Goal: Task Accomplishment & Management: Complete application form

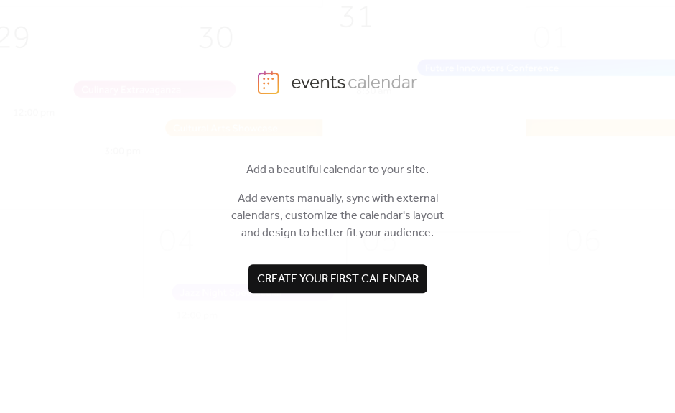
click at [389, 271] on span "Create your first calendar" at bounding box center [338, 279] width 162 height 17
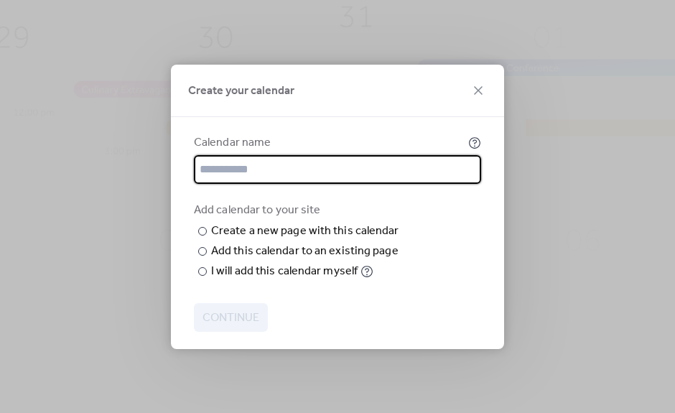
click at [391, 155] on input "text" at bounding box center [337, 169] width 287 height 29
type input "**********"
click at [0, 0] on input "text" at bounding box center [0, 0] width 0 height 0
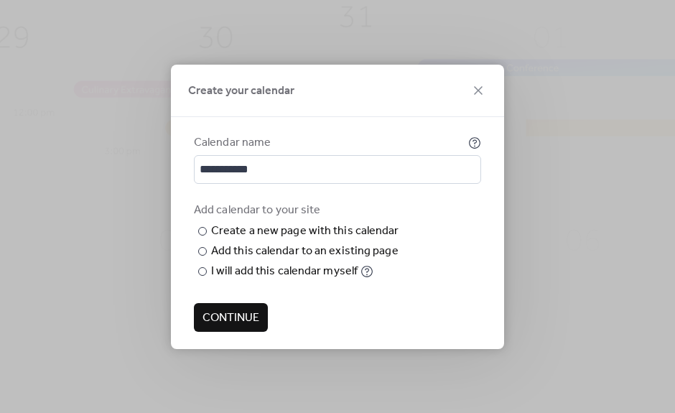
type input "**********"
click at [259, 327] on span "Continue" at bounding box center [231, 318] width 57 height 17
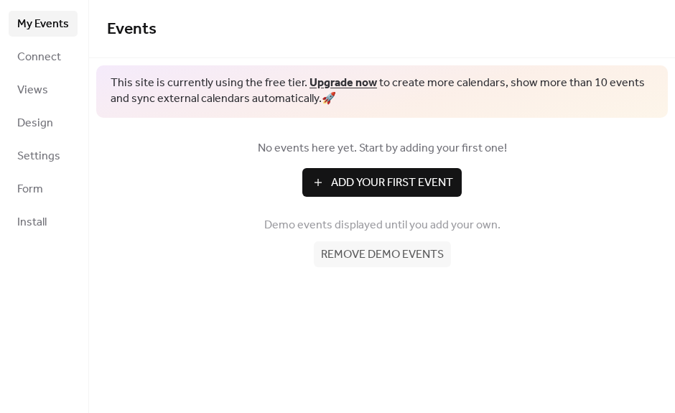
click at [427, 183] on span "Add Your First Event" at bounding box center [392, 183] width 122 height 17
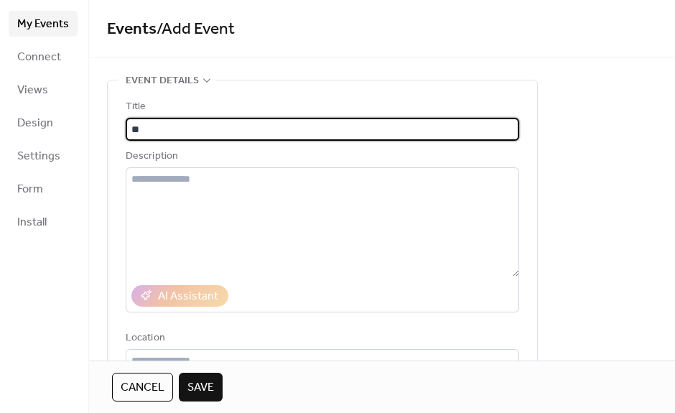
type input "*"
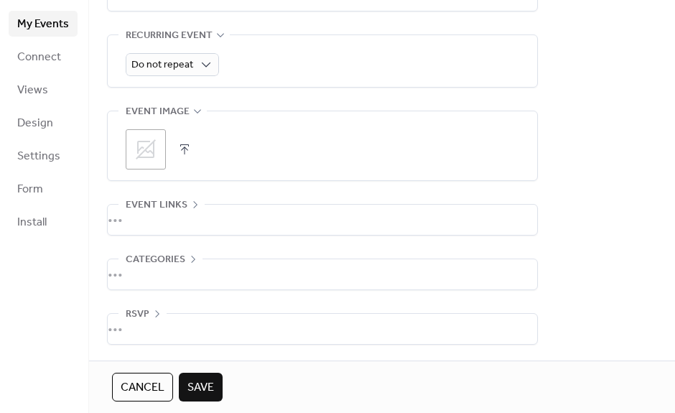
scroll to position [649, 0]
click at [200, 265] on div "•••" at bounding box center [323, 274] width 430 height 30
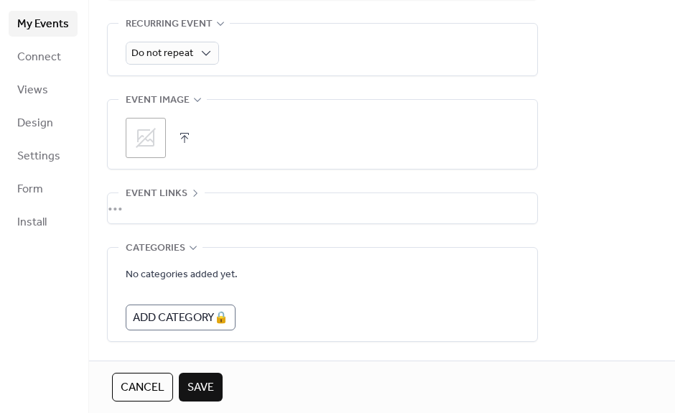
click at [287, 210] on div "•••" at bounding box center [323, 208] width 430 height 30
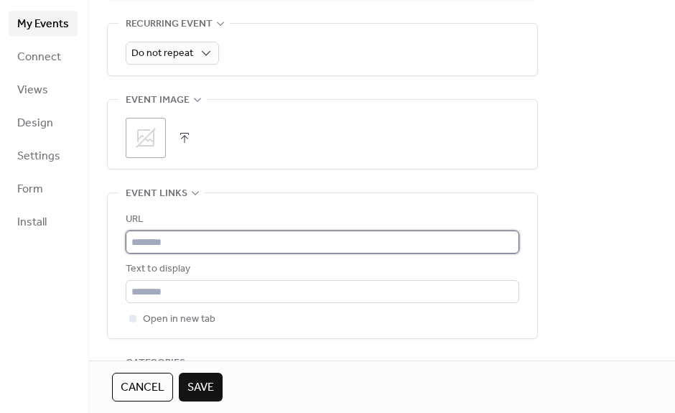
click at [298, 251] on input "text" at bounding box center [323, 242] width 394 height 23
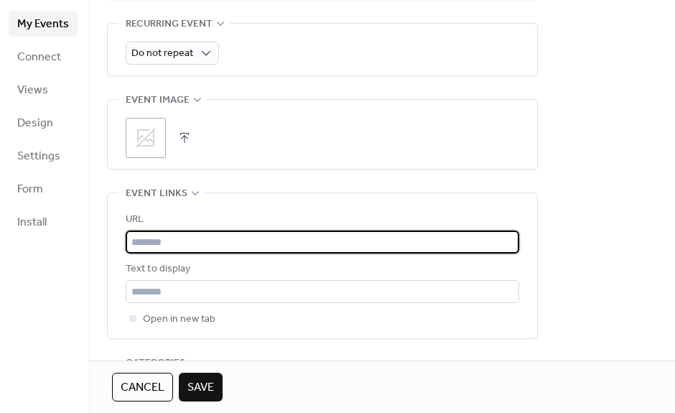
paste input "**********"
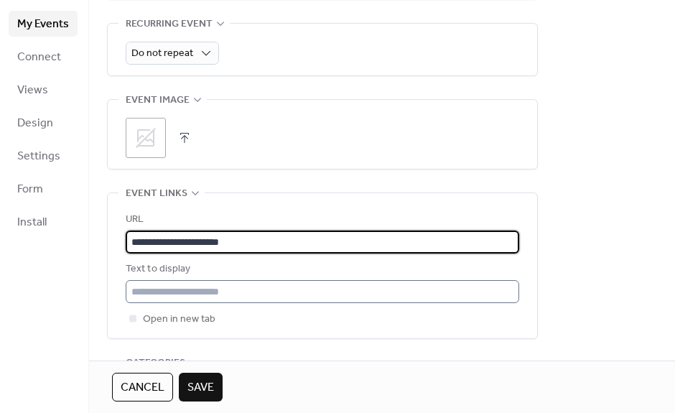
type input "**********"
click at [376, 299] on input "text" at bounding box center [323, 291] width 394 height 23
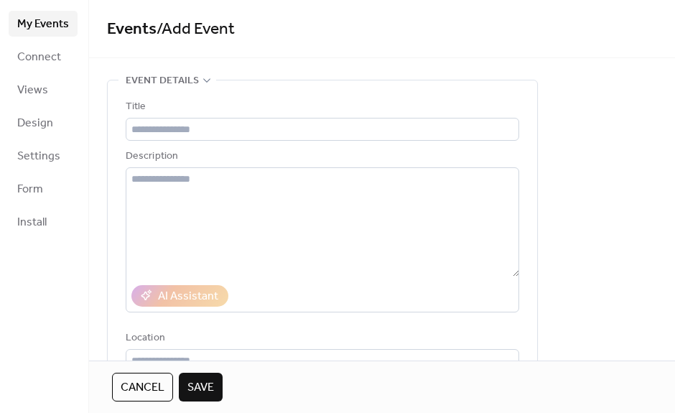
scroll to position [0, 0]
type input "**********"
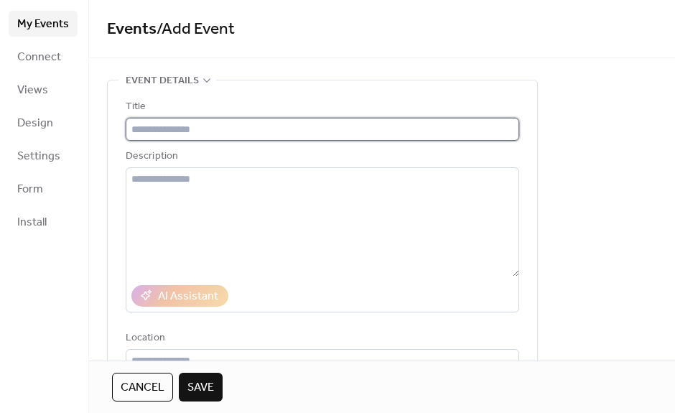
click at [344, 119] on input "text" at bounding box center [323, 129] width 394 height 23
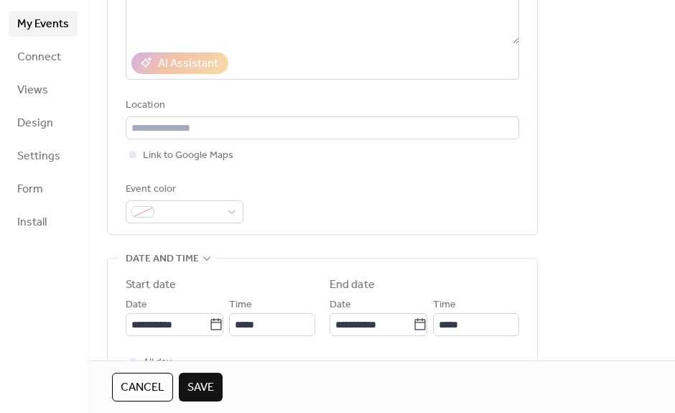
scroll to position [244, 0]
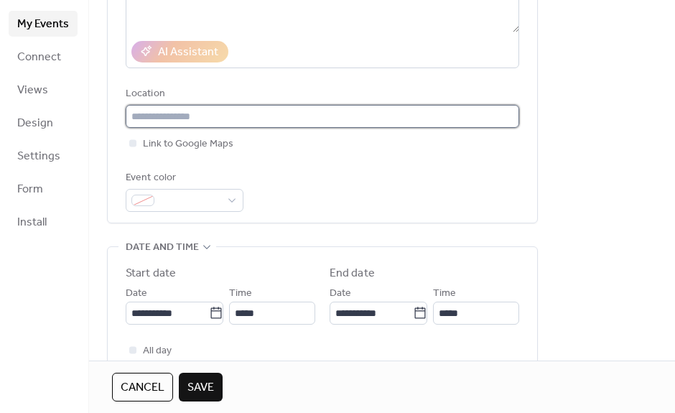
click at [323, 119] on input "text" at bounding box center [323, 116] width 394 height 23
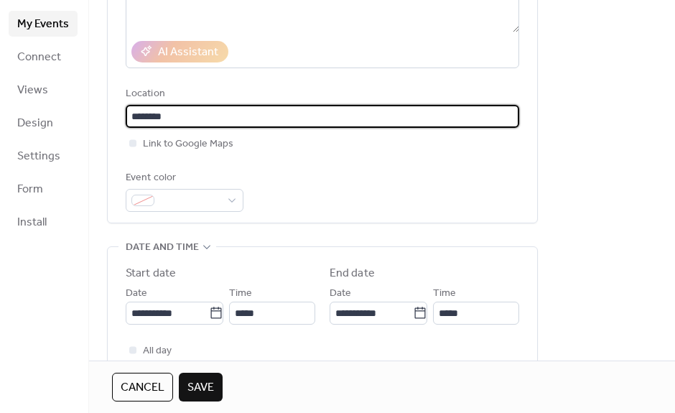
click at [284, 159] on div "Title Description AI Assistant Location ******** Link to Google Maps Event color" at bounding box center [323, 33] width 394 height 358
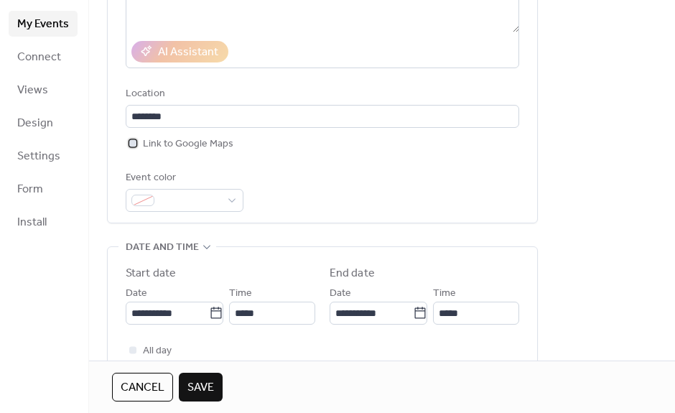
click at [224, 151] on span "Link to Google Maps" at bounding box center [188, 144] width 91 height 17
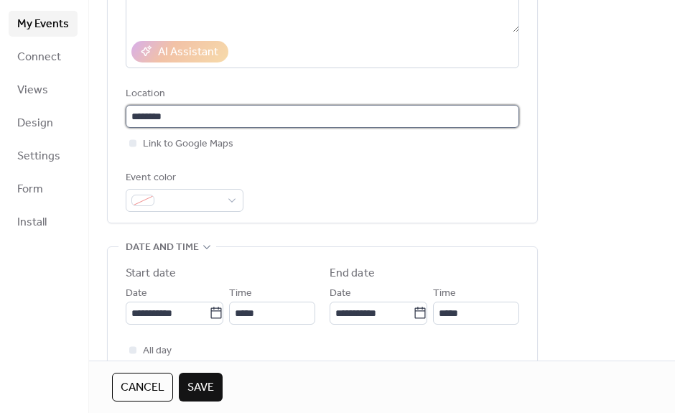
click at [246, 128] on input "********" at bounding box center [323, 116] width 394 height 23
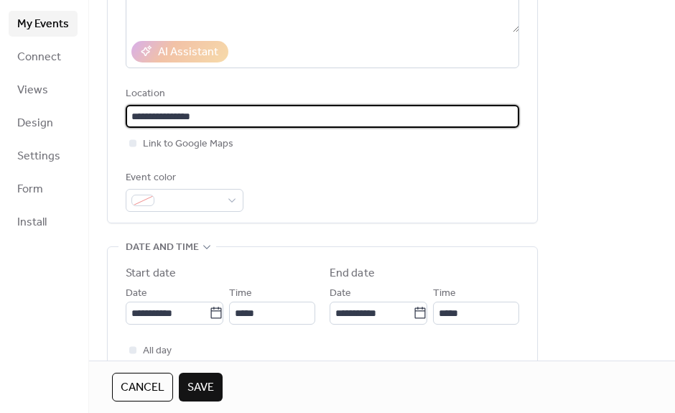
type input "**********"
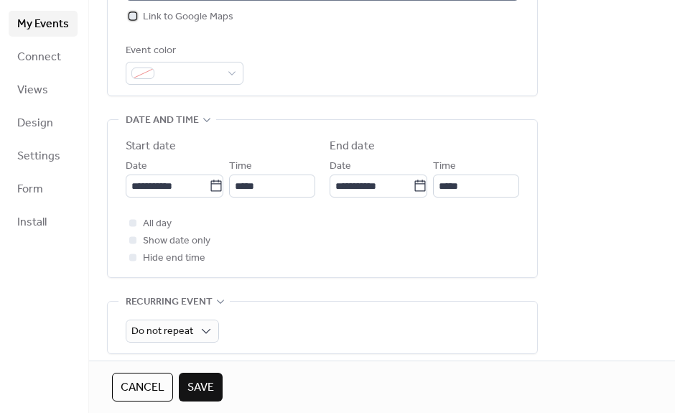
scroll to position [374, 0]
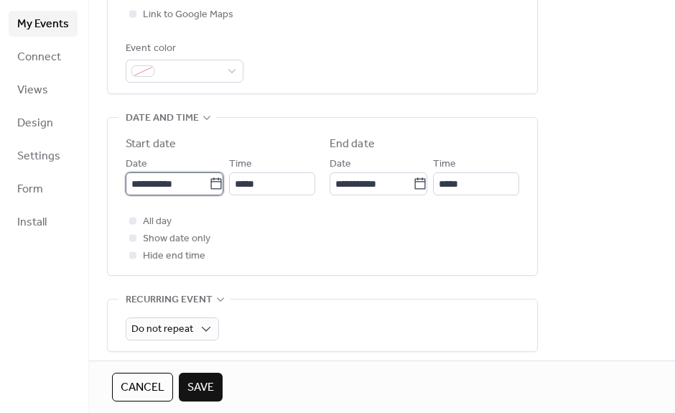
click at [182, 190] on input "**********" at bounding box center [167, 183] width 83 height 23
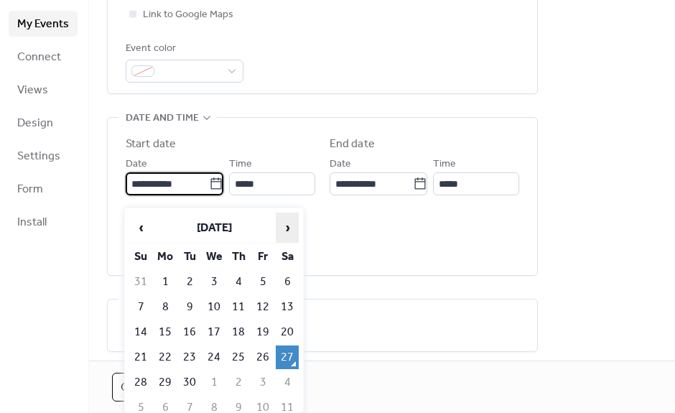
click at [290, 231] on span "›" at bounding box center [288, 227] width 22 height 29
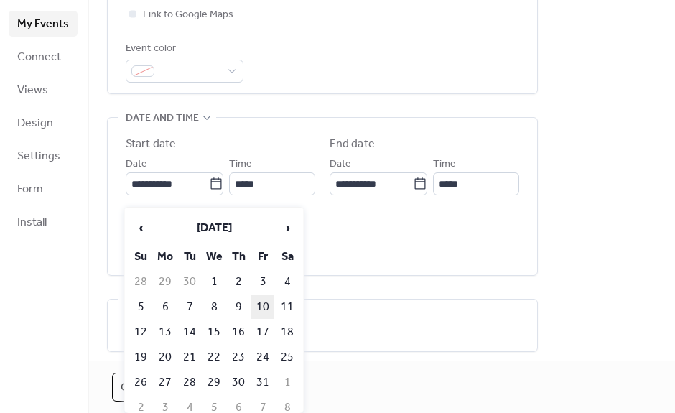
click at [265, 307] on td "10" at bounding box center [262, 307] width 23 height 24
type input "**********"
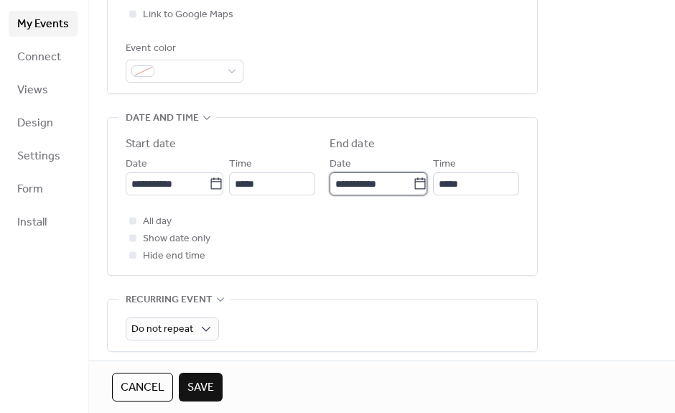
click at [399, 189] on input "**********" at bounding box center [371, 183] width 83 height 23
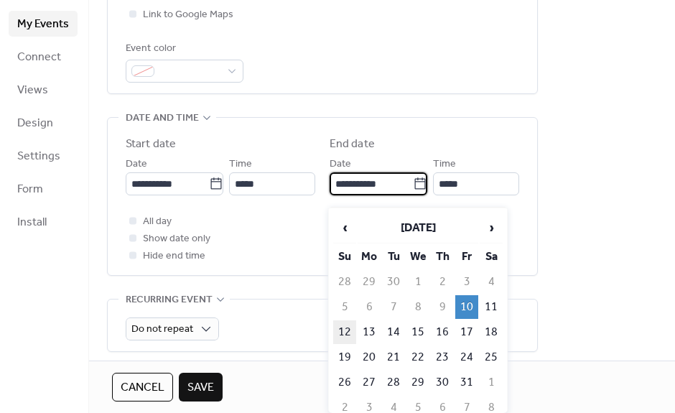
click at [353, 325] on td "12" at bounding box center [344, 332] width 23 height 24
type input "**********"
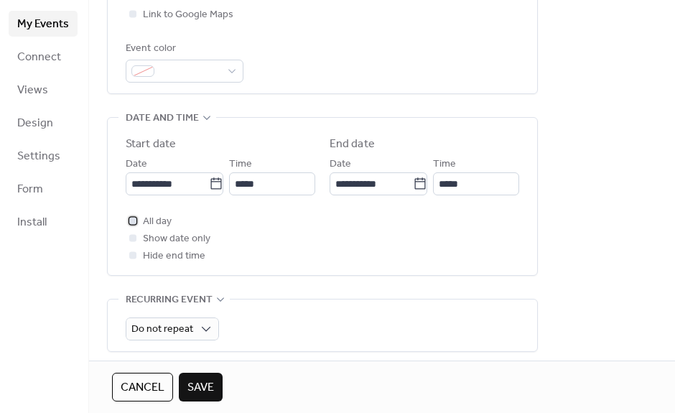
click at [168, 226] on span "All day" at bounding box center [157, 221] width 29 height 17
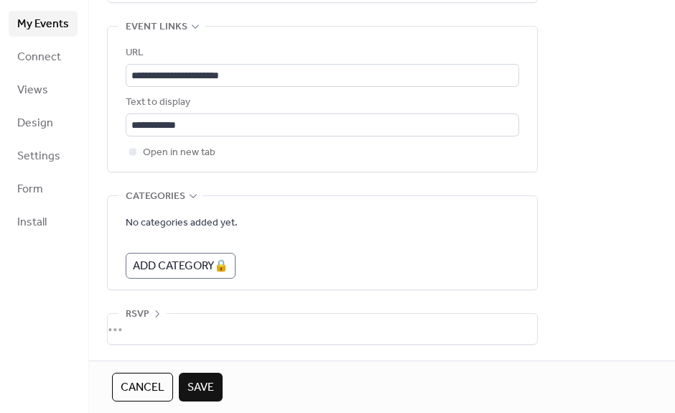
scroll to position [833, 0]
click at [147, 325] on div "•••" at bounding box center [323, 329] width 430 height 30
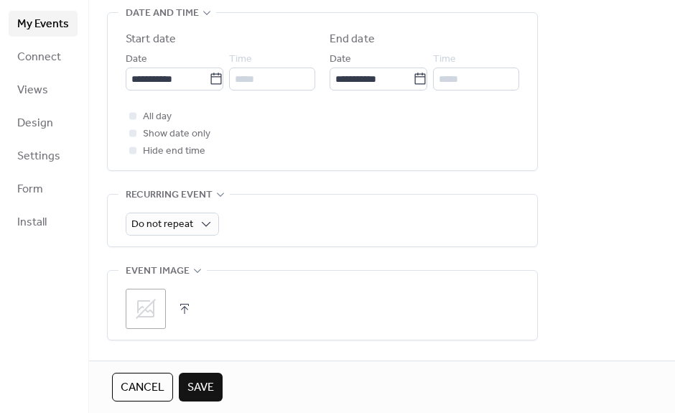
scroll to position [477, 0]
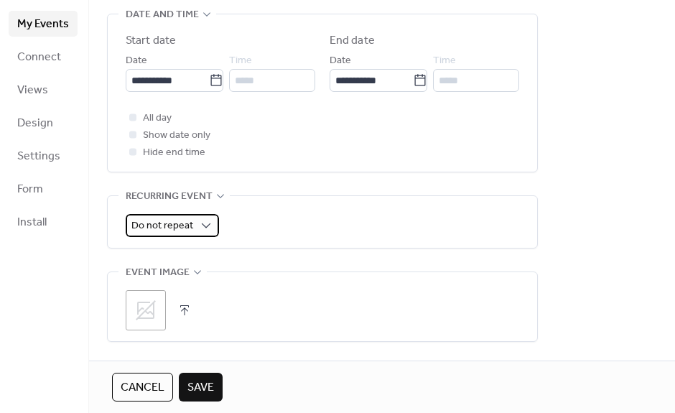
click at [187, 233] on span "Do not repeat" at bounding box center [162, 225] width 62 height 19
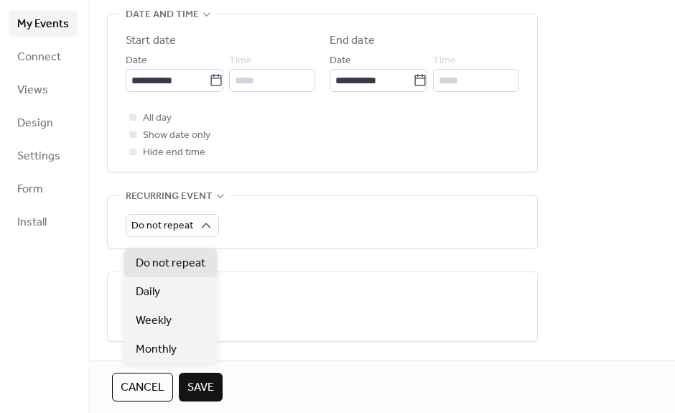
click at [317, 152] on div "All day Show date only Hide end time" at bounding box center [323, 135] width 394 height 52
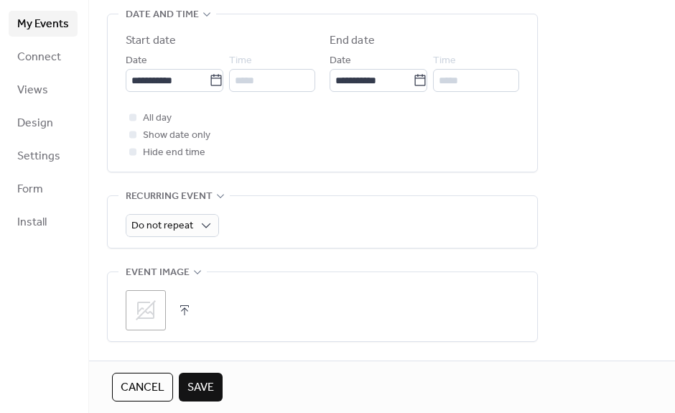
click at [152, 312] on icon at bounding box center [146, 310] width 20 height 20
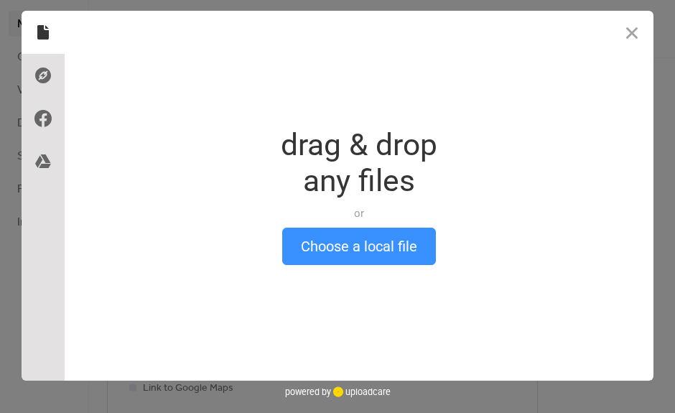
click at [395, 246] on button "Choose a local file" at bounding box center [359, 246] width 154 height 37
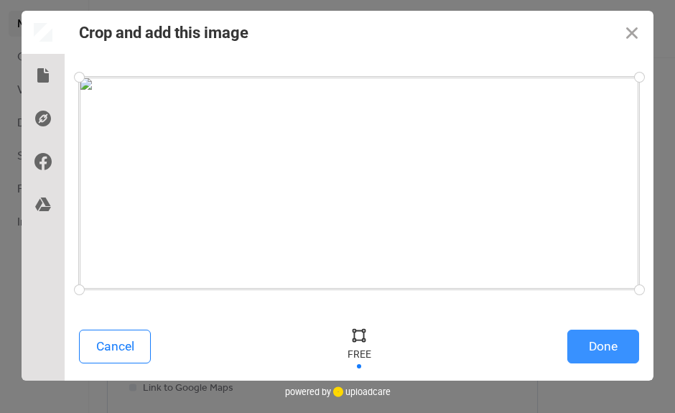
click at [626, 356] on button "Done" at bounding box center [604, 347] width 72 height 34
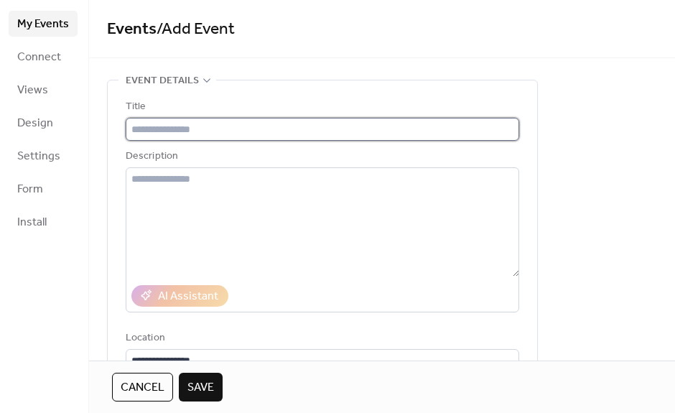
click at [231, 134] on input "text" at bounding box center [323, 129] width 394 height 23
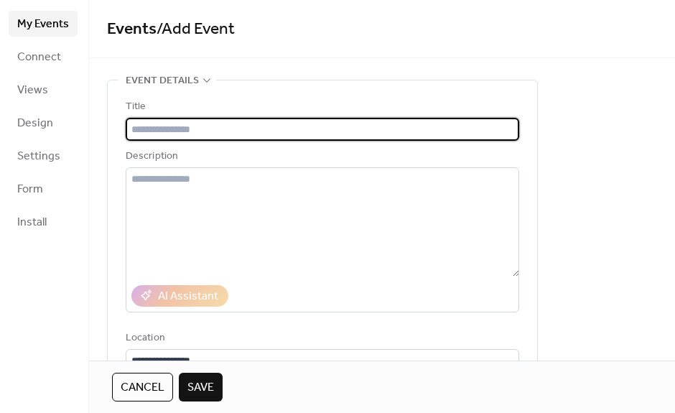
click at [238, 134] on input "text" at bounding box center [323, 129] width 394 height 23
paste input "**********"
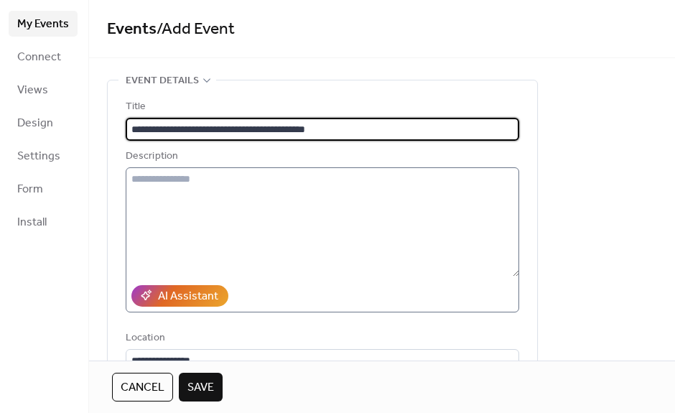
type input "**********"
click at [241, 226] on textarea at bounding box center [323, 221] width 394 height 109
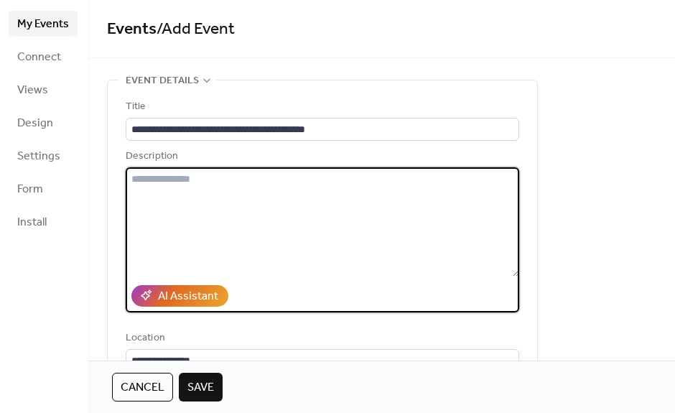
click at [239, 205] on textarea at bounding box center [323, 221] width 394 height 109
paste textarea "**********"
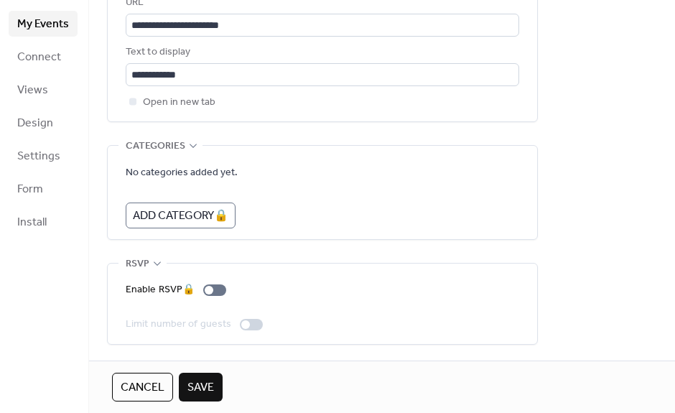
scroll to position [884, 0]
type textarea "**********"
click at [206, 376] on button "Save" at bounding box center [201, 387] width 44 height 29
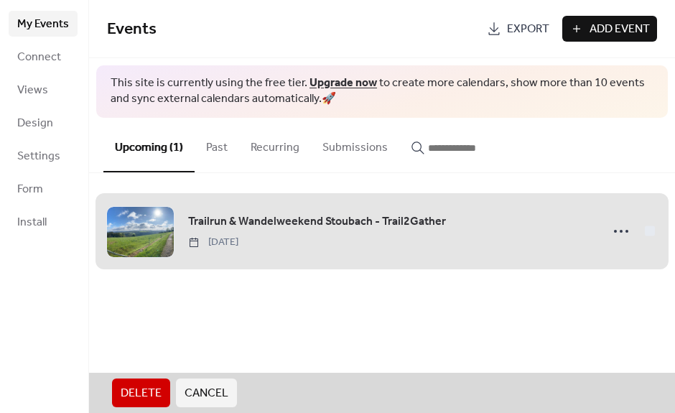
click at [625, 236] on span "Trailrun & Wandelweekend Stoubach - Trail2Gather [DATE]" at bounding box center [382, 231] width 550 height 88
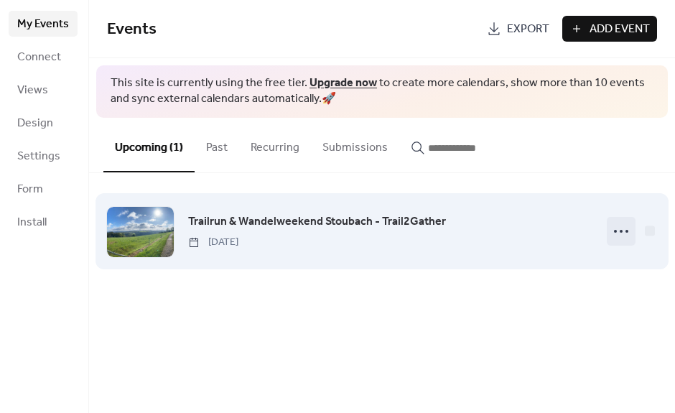
click at [619, 236] on icon at bounding box center [621, 231] width 23 height 23
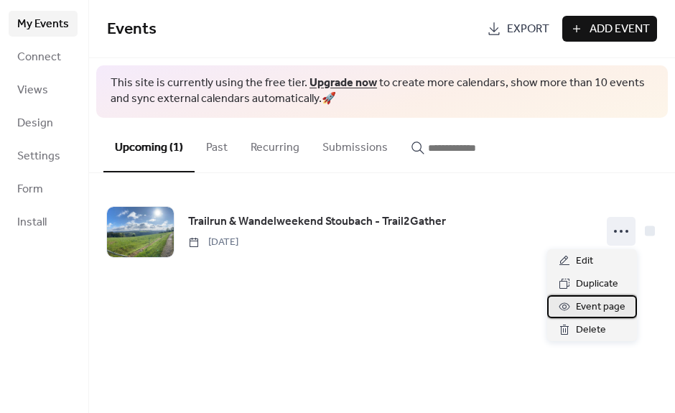
click at [615, 312] on span "Event page" at bounding box center [601, 307] width 50 height 17
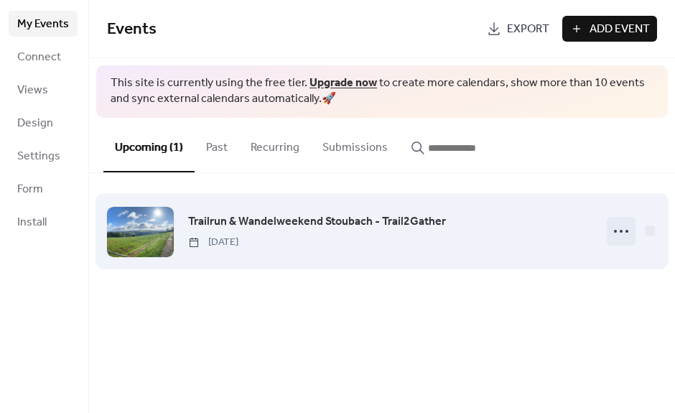
click at [622, 236] on icon at bounding box center [621, 231] width 23 height 23
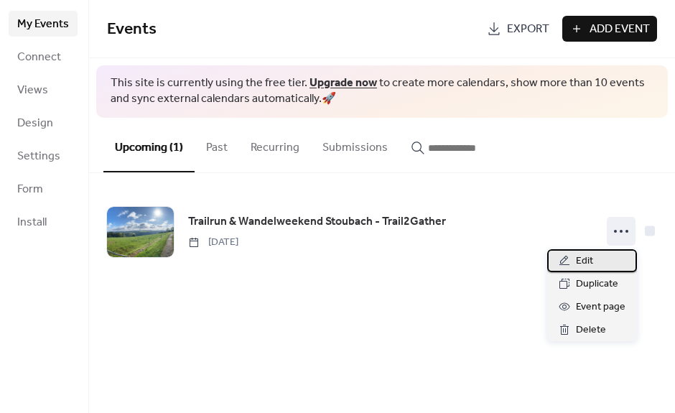
click at [598, 264] on div "Edit" at bounding box center [592, 260] width 90 height 23
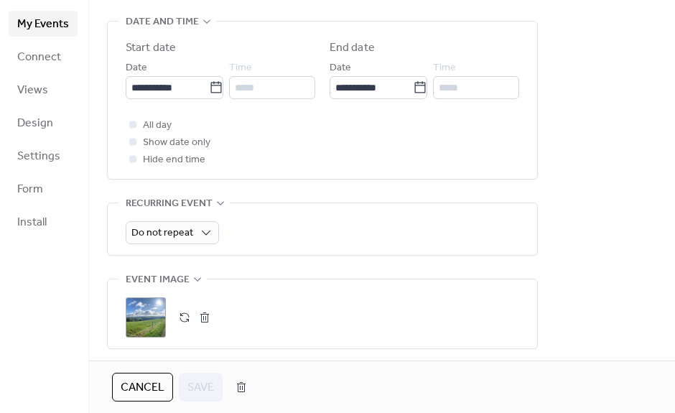
scroll to position [471, 0]
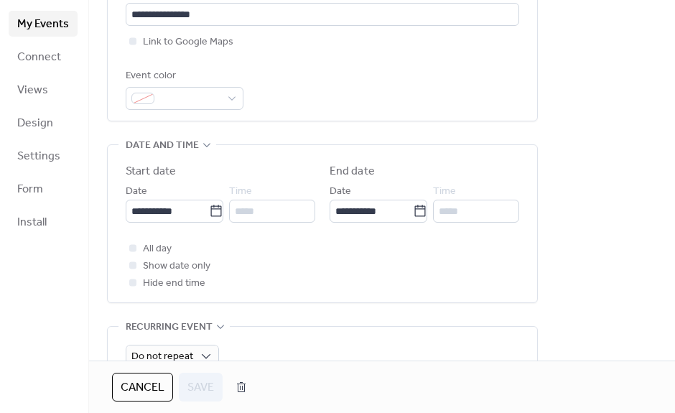
scroll to position [345, 0]
click at [184, 277] on span "Show date only" at bounding box center [177, 267] width 68 height 17
click at [149, 257] on span "All day" at bounding box center [157, 250] width 29 height 17
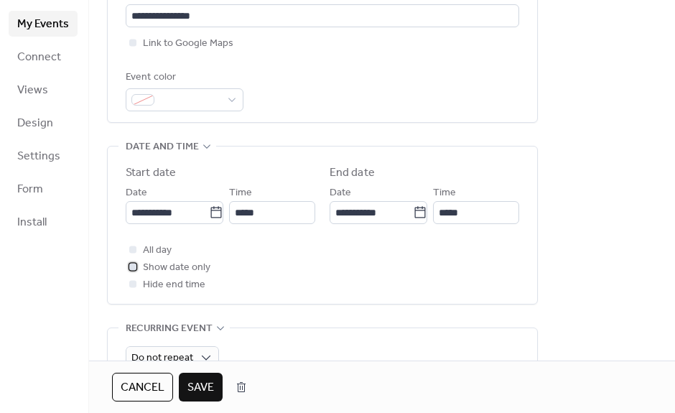
click at [182, 277] on span "Show date only" at bounding box center [177, 267] width 68 height 17
click at [205, 394] on span "Save" at bounding box center [200, 387] width 27 height 17
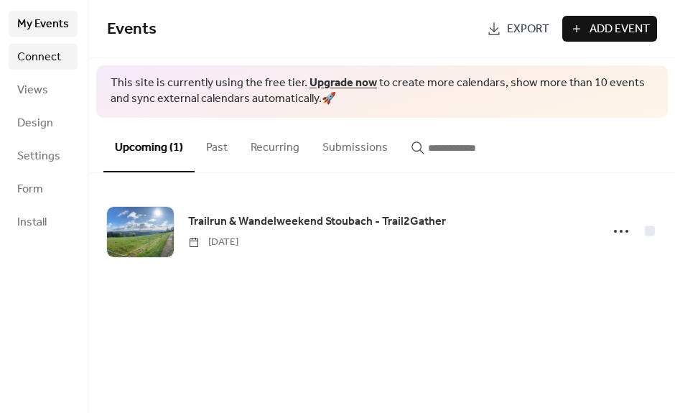
click at [51, 65] on span "Connect" at bounding box center [39, 57] width 44 height 17
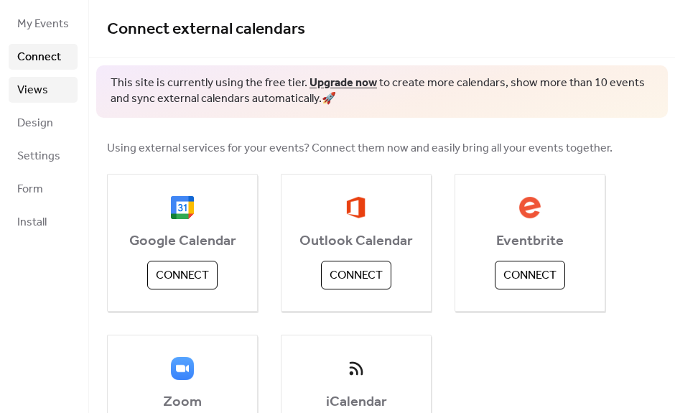
click at [51, 94] on link "Views" at bounding box center [43, 90] width 69 height 26
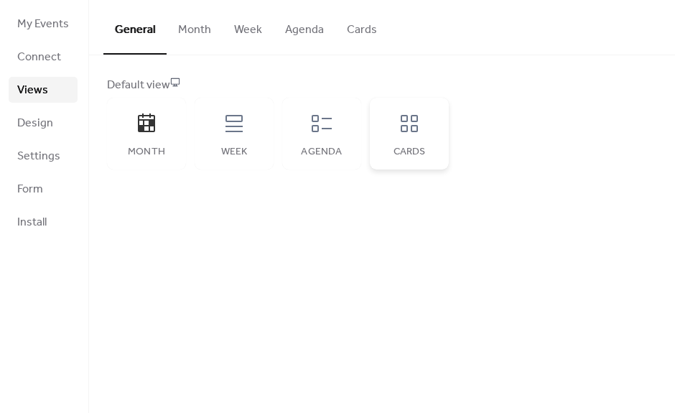
click at [415, 121] on icon at bounding box center [409, 123] width 17 height 17
click at [46, 129] on span "Design" at bounding box center [35, 123] width 36 height 17
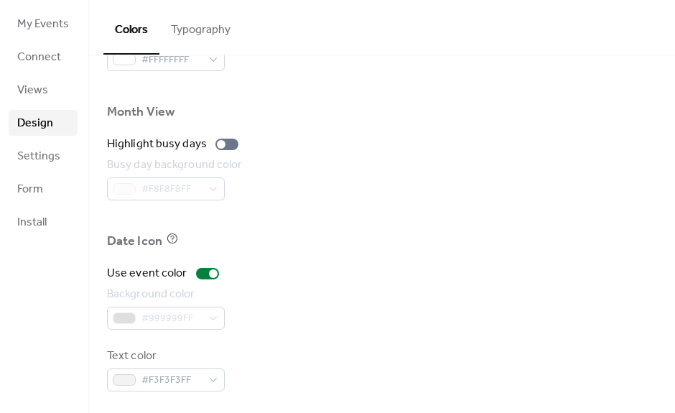
scroll to position [848, 0]
click at [59, 157] on span "Settings" at bounding box center [38, 156] width 43 height 17
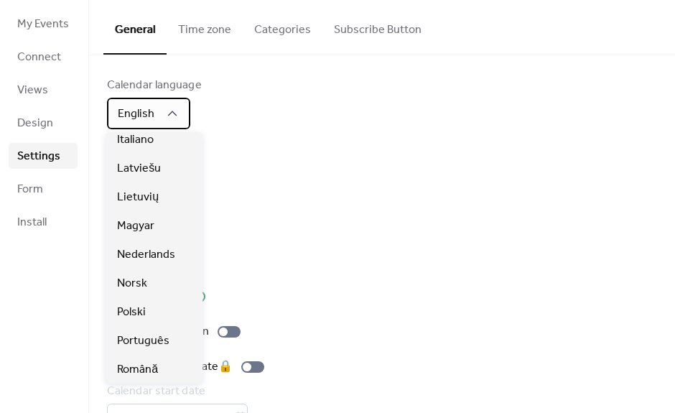
scroll to position [304, 0]
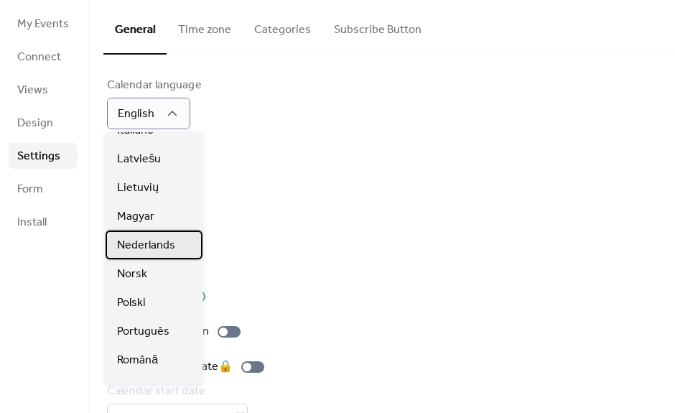
click at [170, 244] on span "Nederlands" at bounding box center [146, 245] width 58 height 17
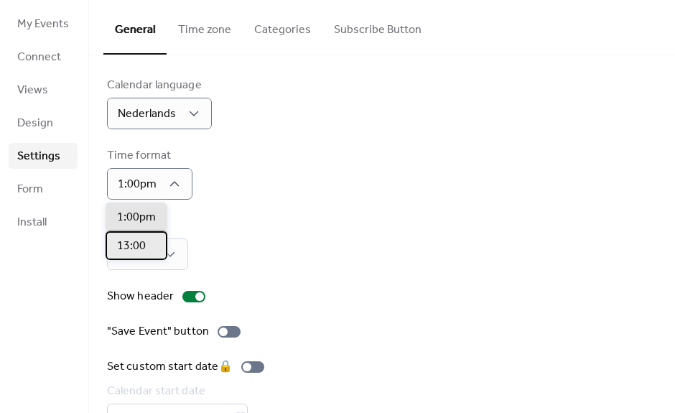
click at [151, 242] on div "13:00" at bounding box center [137, 245] width 62 height 29
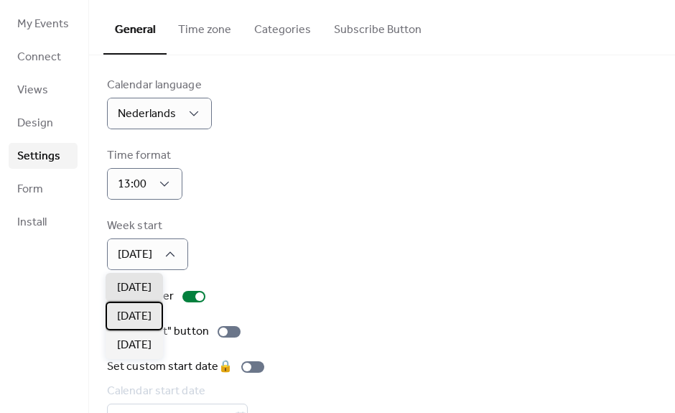
click at [152, 313] on span "[DATE]" at bounding box center [134, 316] width 34 height 17
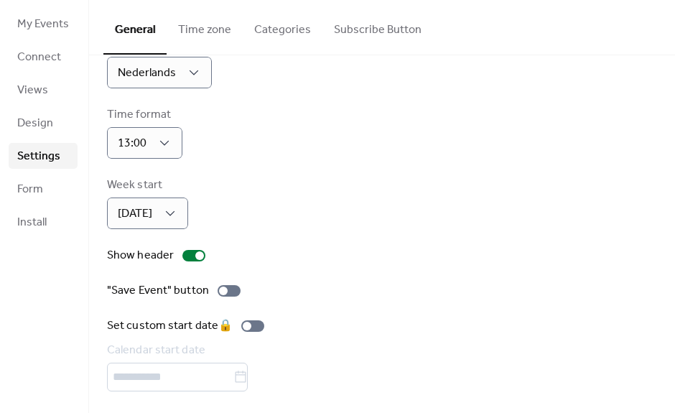
scroll to position [46, 0]
click at [231, 285] on div at bounding box center [229, 290] width 23 height 11
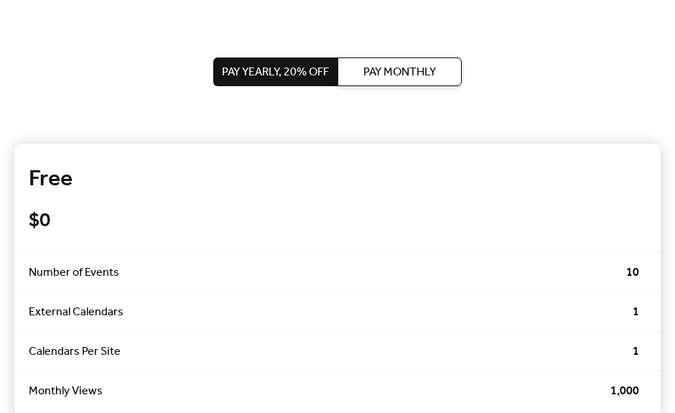
click at [430, 23] on div "Pay Yearly, 20% off Pay Monthly" at bounding box center [337, 72] width 249 height 144
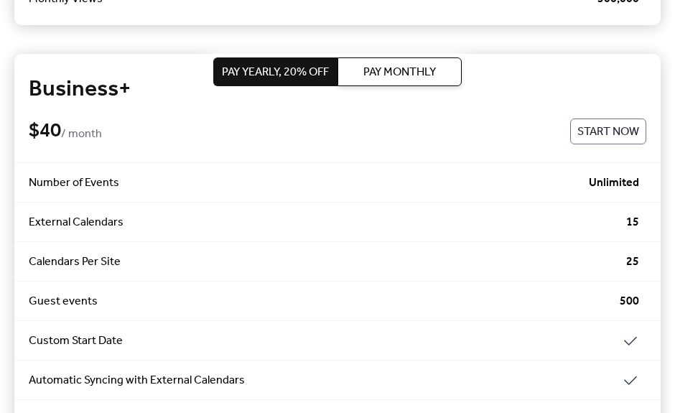
scroll to position [1863, 0]
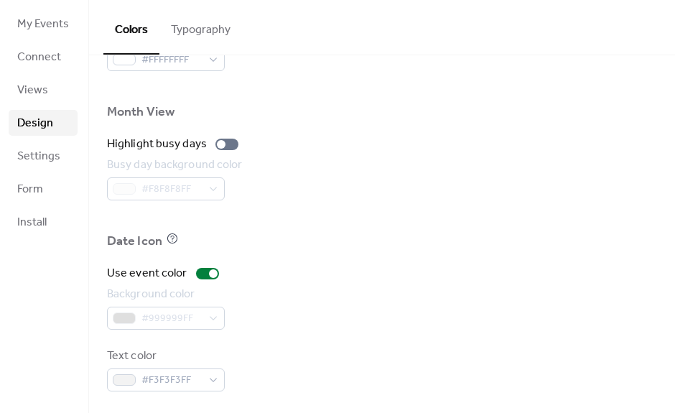
scroll to position [848, 0]
click at [41, 165] on span "Settings" at bounding box center [38, 156] width 43 height 17
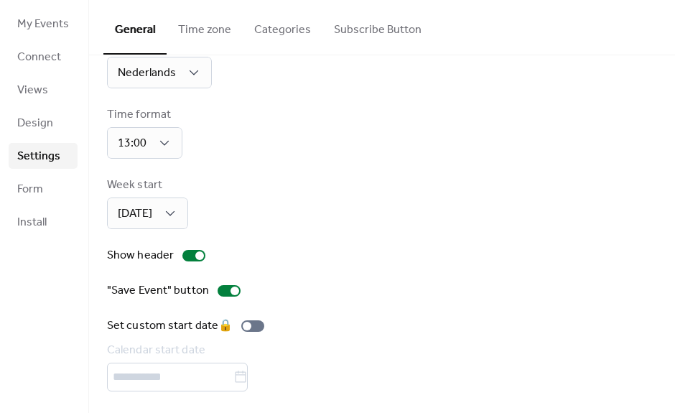
scroll to position [46, 0]
click at [217, 25] on button "Time zone" at bounding box center [205, 26] width 76 height 53
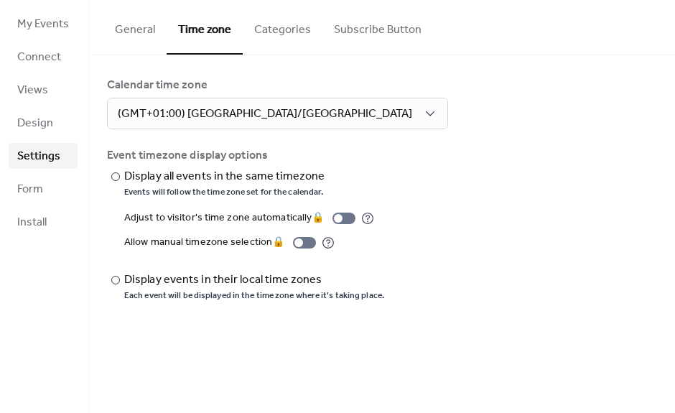
click at [307, 22] on button "Categories" at bounding box center [283, 26] width 80 height 53
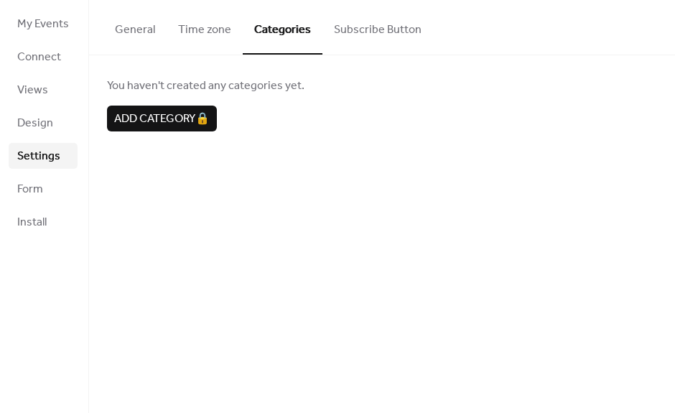
click at [397, 40] on button "Subscribe Button" at bounding box center [378, 26] width 111 height 53
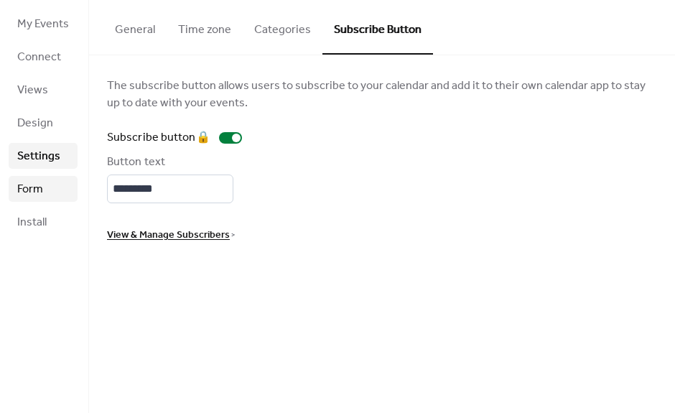
click at [52, 183] on link "Form" at bounding box center [43, 189] width 69 height 26
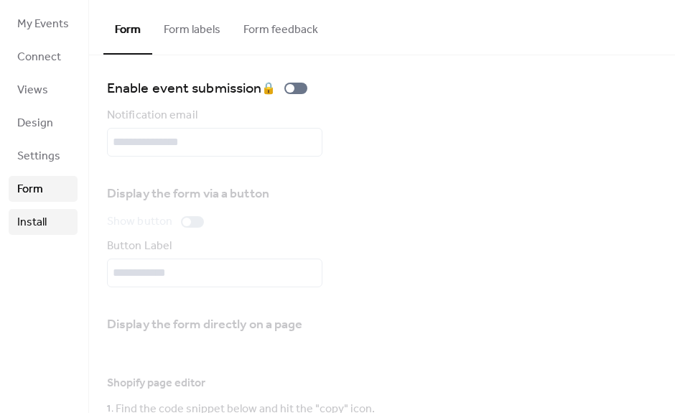
click at [48, 226] on link "Install" at bounding box center [43, 222] width 69 height 26
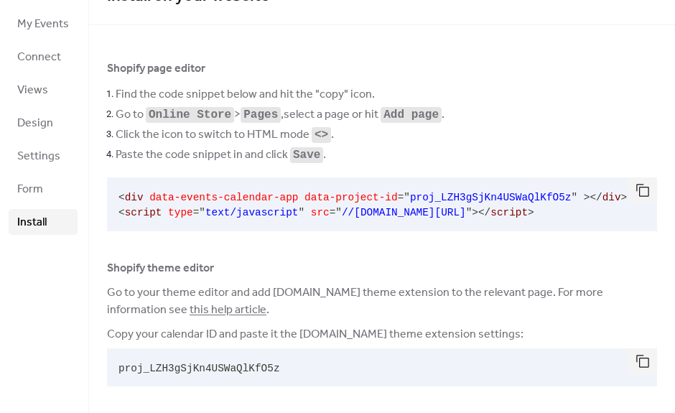
scroll to position [32, 0]
click at [643, 193] on button "button" at bounding box center [643, 191] width 29 height 26
